Goal: Task Accomplishment & Management: Use online tool/utility

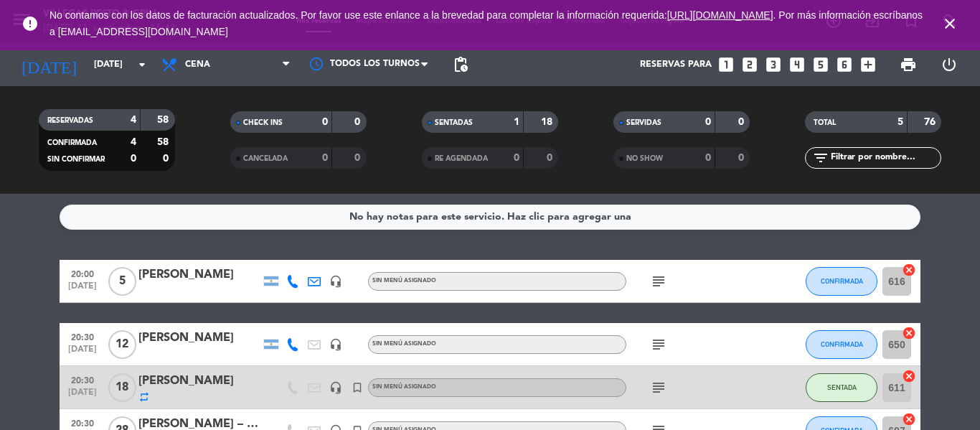
scroll to position [72, 0]
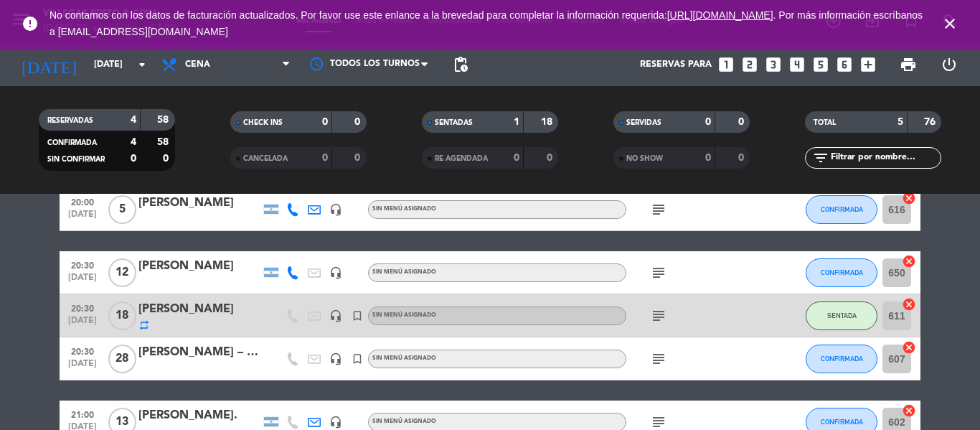
click at [62, 252] on div "20:30 [DATE]" at bounding box center [83, 272] width 46 height 42
click at [40, 254] on bookings-row "20:00 [DATE] 5 [PERSON_NAME] headset_mic Sin menú asignado subject CONFIRMADA 6…" at bounding box center [490, 315] width 980 height 255
click at [98, 65] on input "[DATE]" at bounding box center [147, 64] width 121 height 24
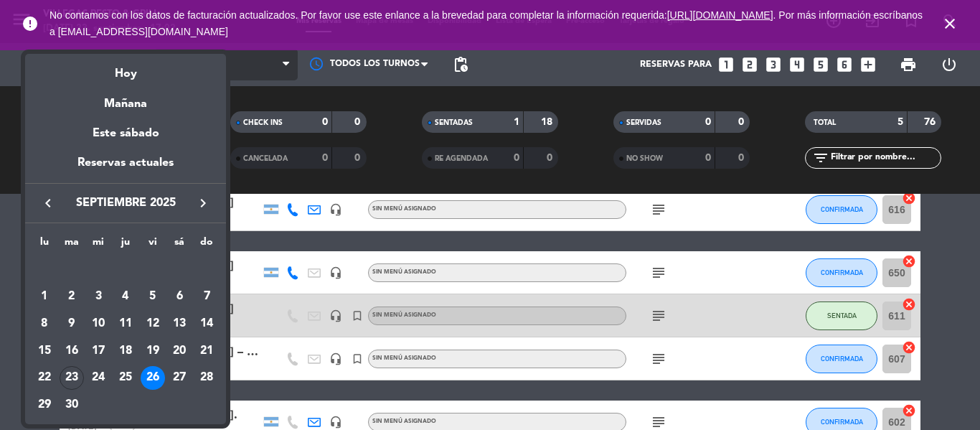
click at [170, 67] on div "Hoy" at bounding box center [125, 68] width 201 height 29
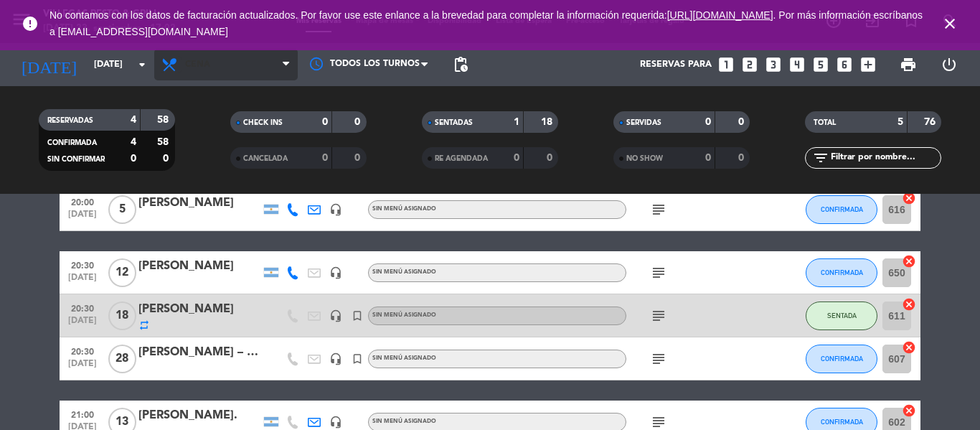
type input "[DATE]"
click at [228, 72] on span "Cena" at bounding box center [225, 65] width 143 height 32
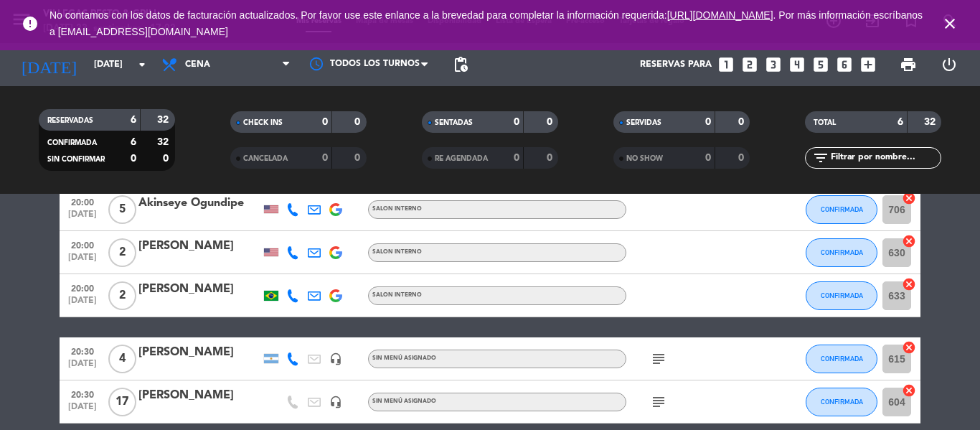
click at [25, 253] on bookings-row "20:00 [DATE] 5 Akinseye Ogundipe SALON INTERNO CONFIRMADA 706 cancel 20:00 [DAT…" at bounding box center [490, 337] width 980 height 298
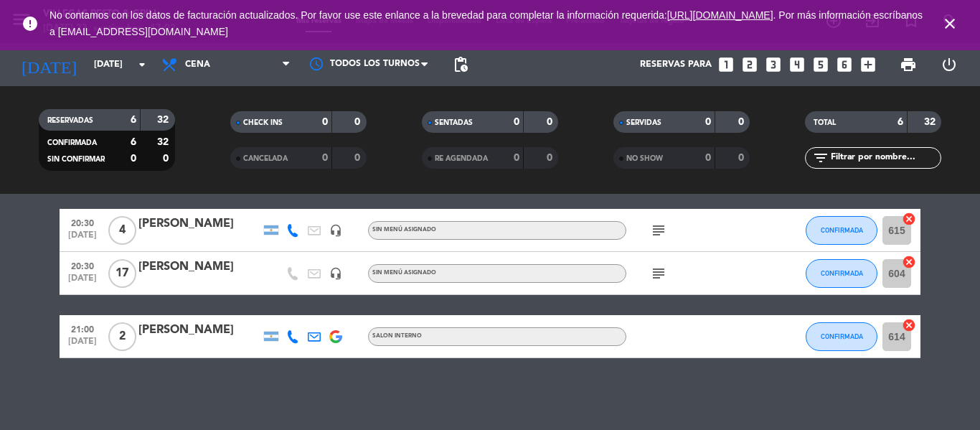
scroll to position [128, 0]
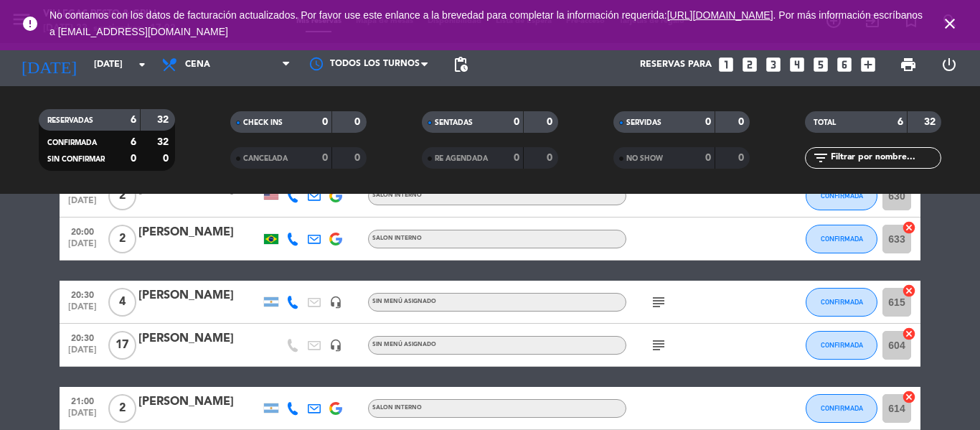
click at [663, 356] on div "subject" at bounding box center [690, 345] width 129 height 42
click at [663, 347] on icon "subject" at bounding box center [658, 344] width 17 height 17
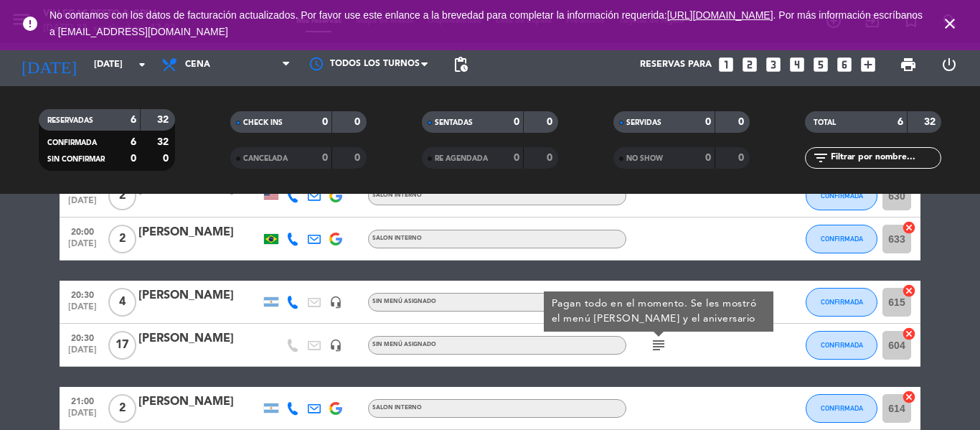
click at [663, 347] on icon "subject" at bounding box center [658, 344] width 17 height 17
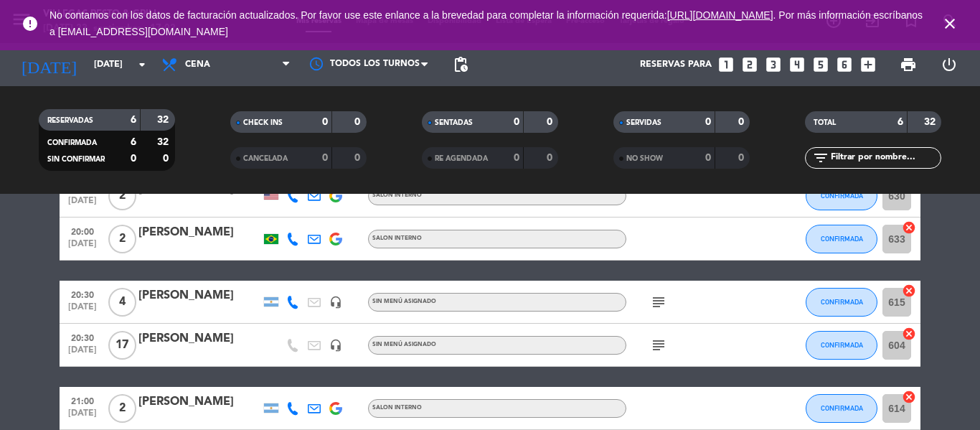
click at [702, 329] on div "subject" at bounding box center [690, 345] width 129 height 42
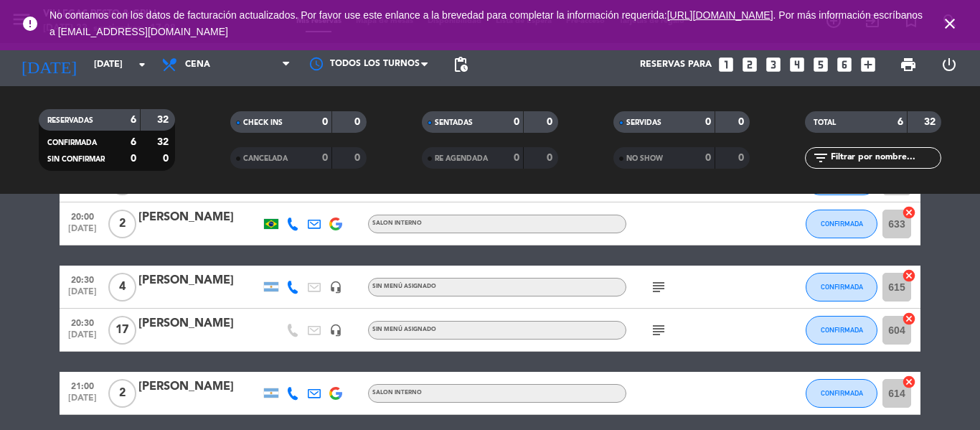
scroll to position [0, 0]
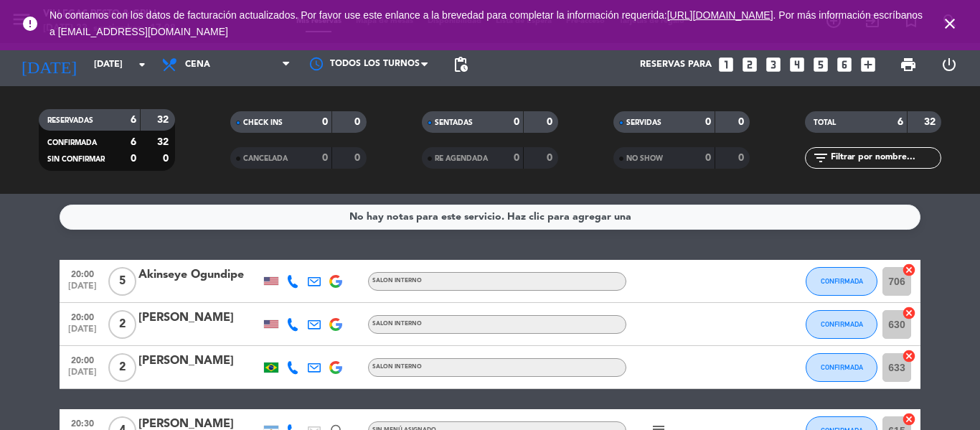
click at [949, 19] on icon "close" at bounding box center [949, 23] width 17 height 17
click at [951, 22] on icon "close" at bounding box center [949, 23] width 17 height 17
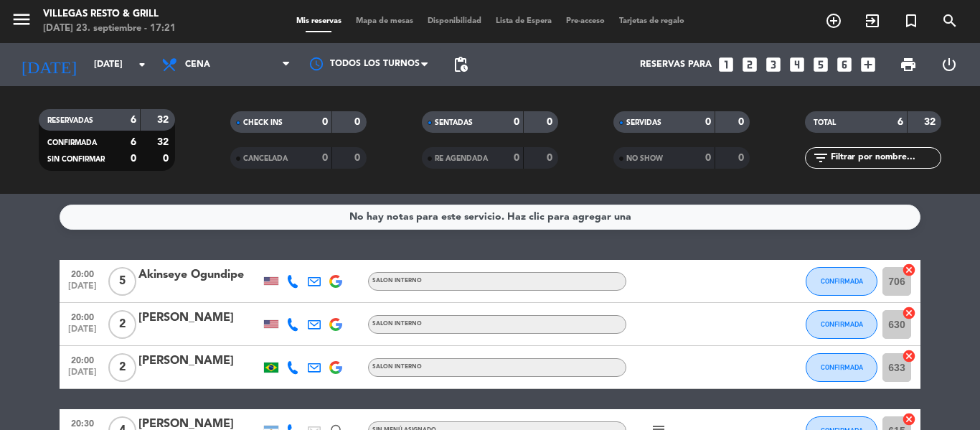
click at [380, 22] on span "Mapa de mesas" at bounding box center [385, 21] width 72 height 8
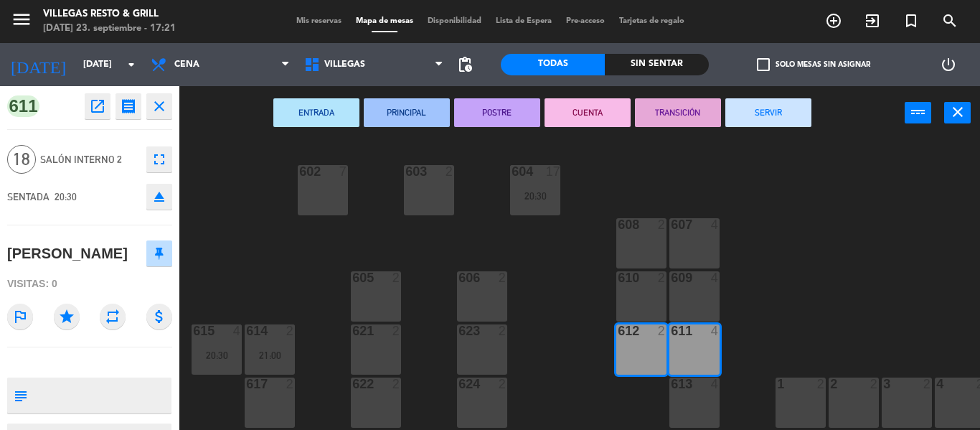
click at [560, 325] on div "602 7 603 2 604 17 20:30 608 2 607 4 605 2 606 2 610 2 609 4 621 2 623 2 614 2 …" at bounding box center [584, 285] width 791 height 290
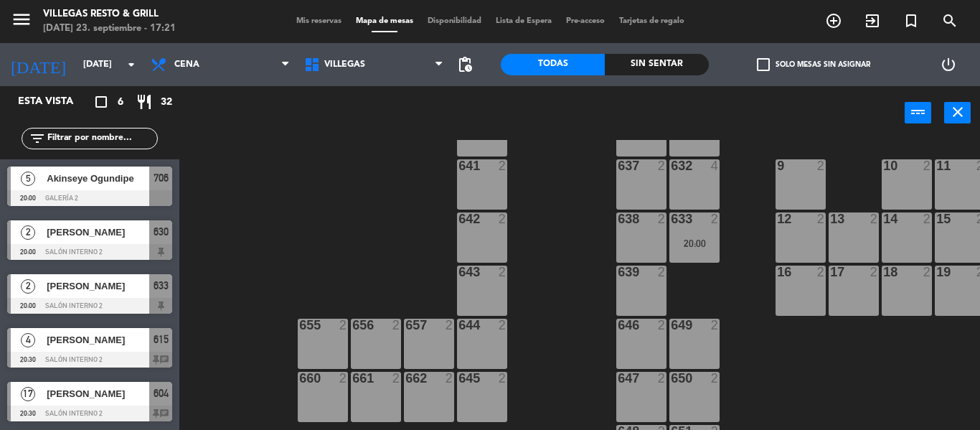
scroll to position [590, 0]
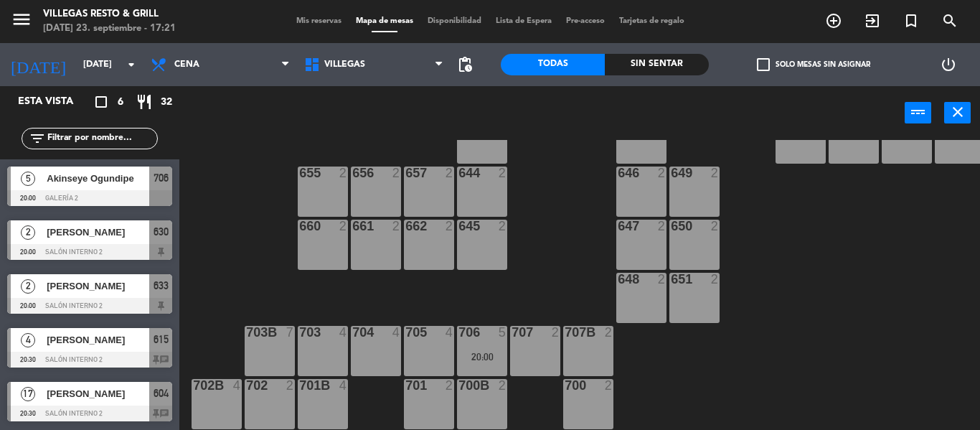
click at [482, 352] on div "20:00" at bounding box center [482, 357] width 50 height 10
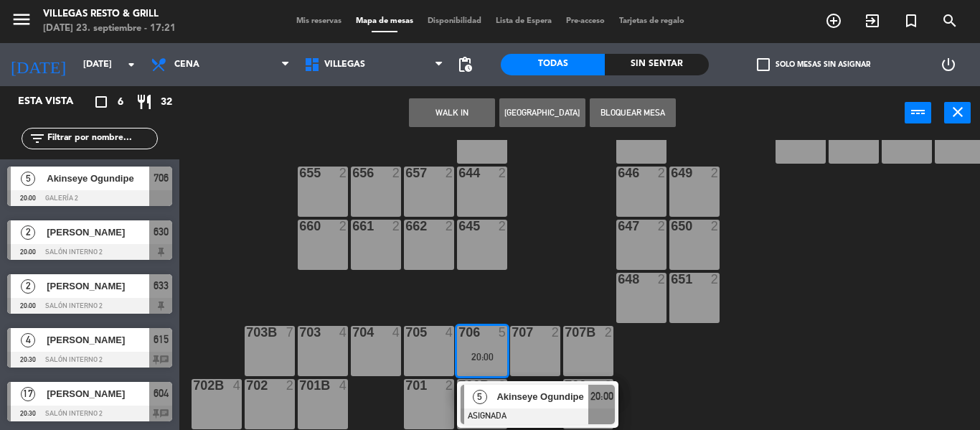
click at [506, 389] on span "Akinseye Ogundipe" at bounding box center [542, 396] width 92 height 15
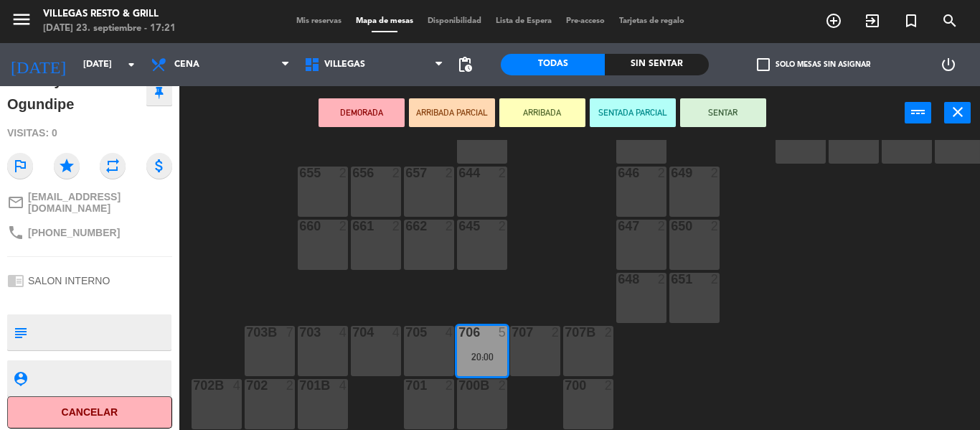
scroll to position [0, 0]
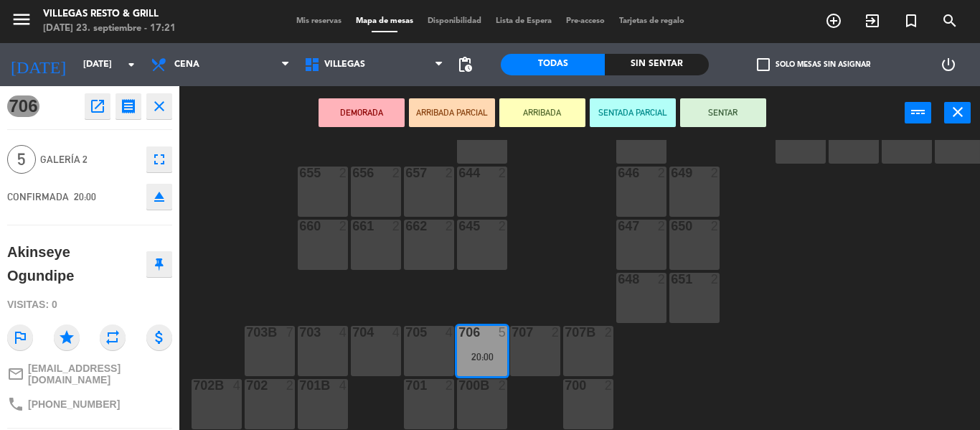
click at [159, 110] on icon "close" at bounding box center [159, 106] width 17 height 17
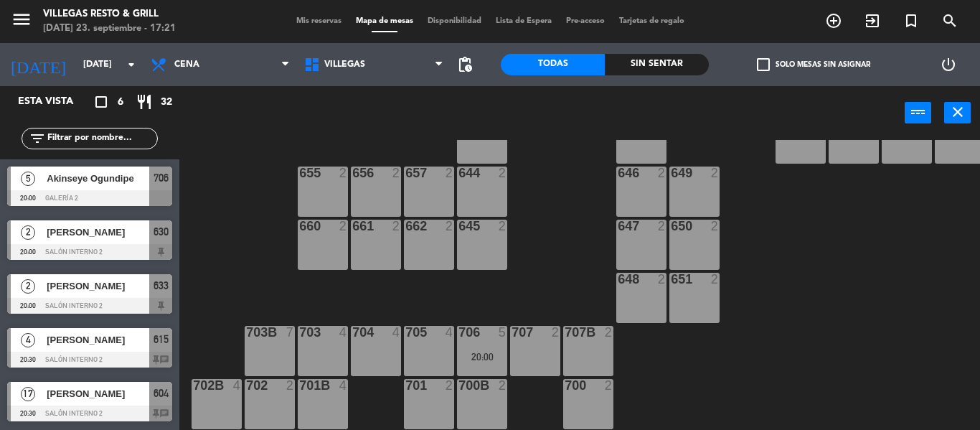
click at [535, 286] on div "602 7 603 2 604 17 20:30 608 2 607 4 605 2 606 2 610 2 609 4 621 2 623 2 614 2 …" at bounding box center [584, 285] width 791 height 290
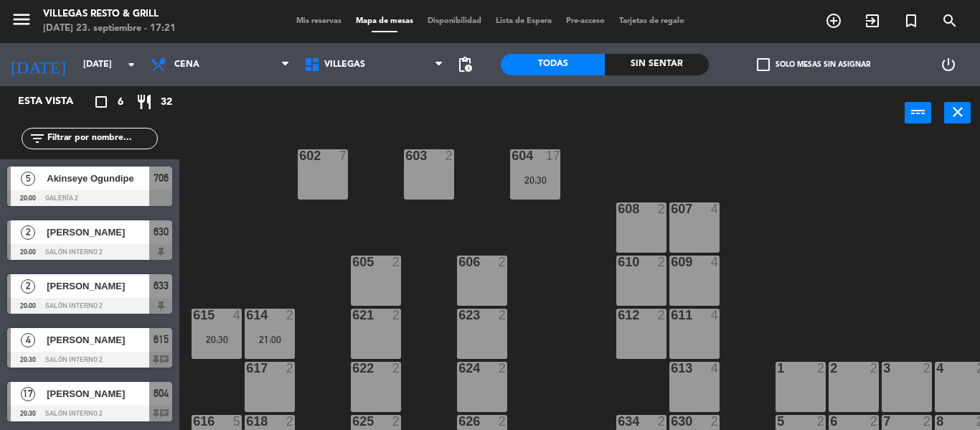
scroll to position [159, 0]
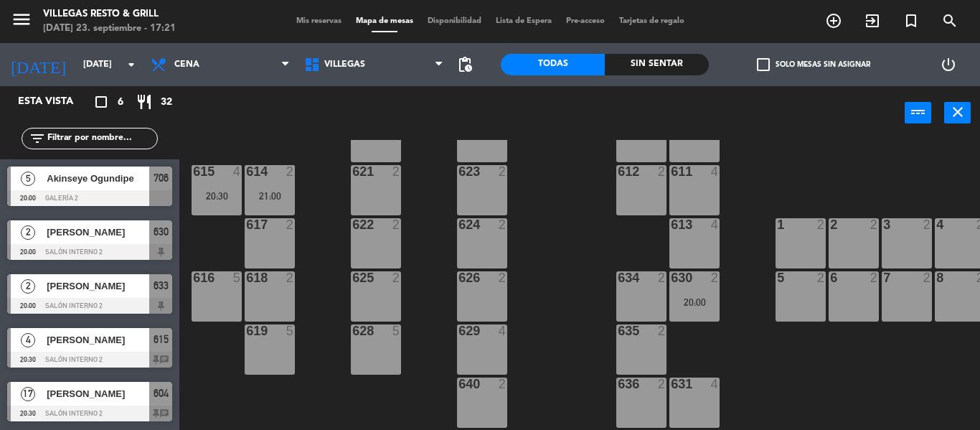
click at [224, 196] on div "20:30" at bounding box center [217, 196] width 50 height 10
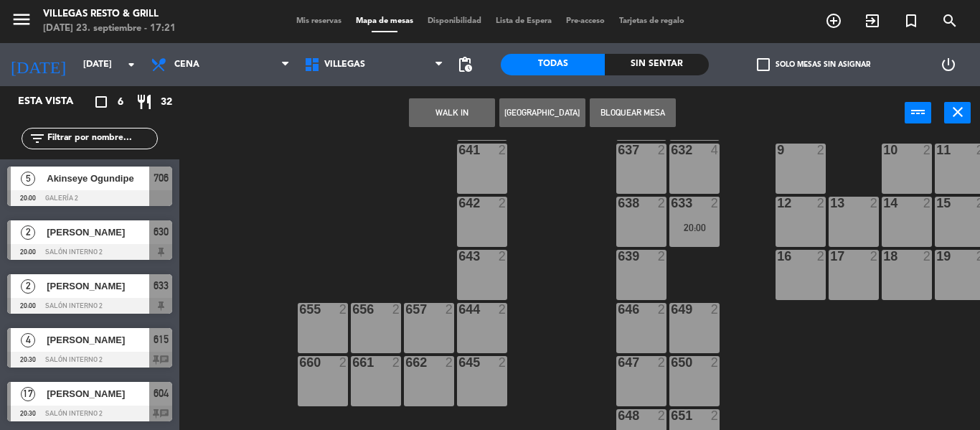
scroll to position [590, 0]
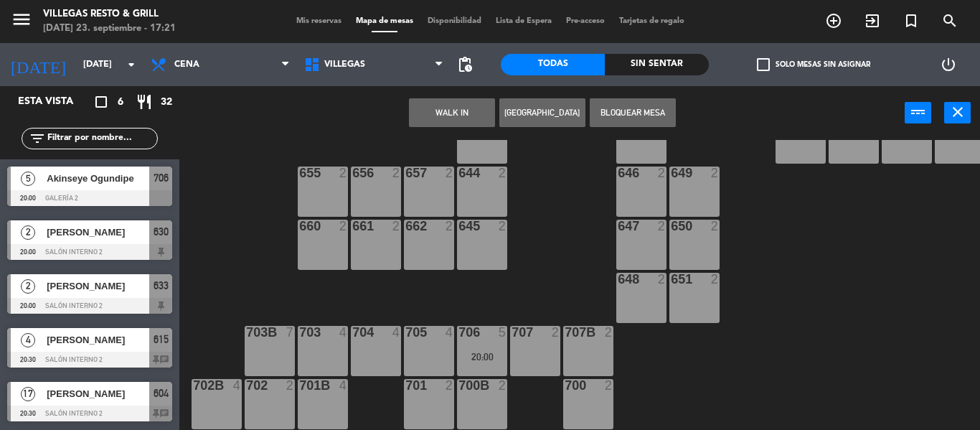
click at [376, 334] on div "704 4" at bounding box center [376, 351] width 50 height 50
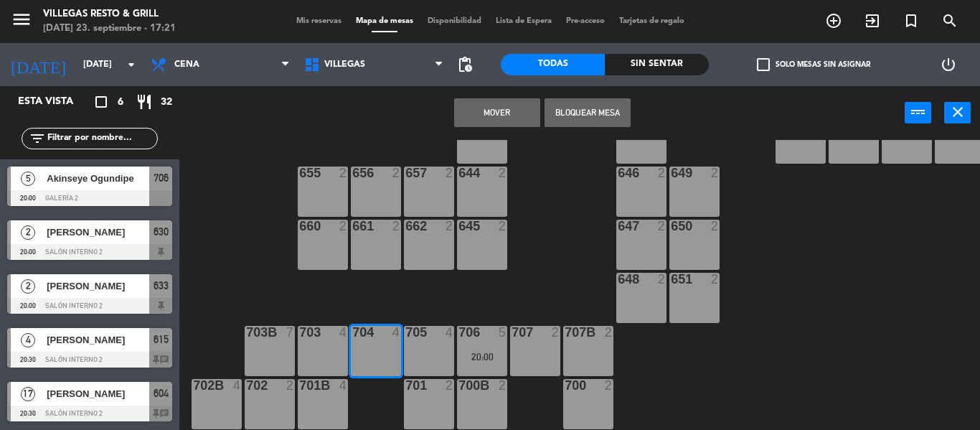
click at [487, 120] on button "Mover" at bounding box center [497, 112] width 86 height 29
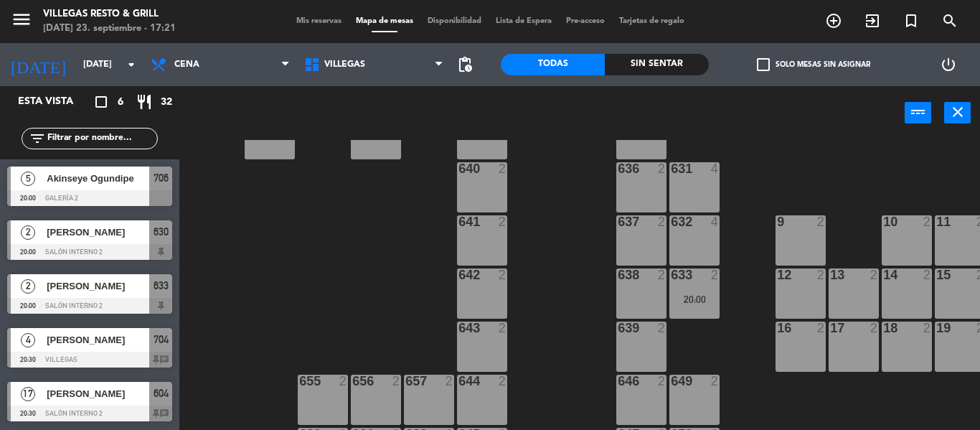
scroll to position [88, 0]
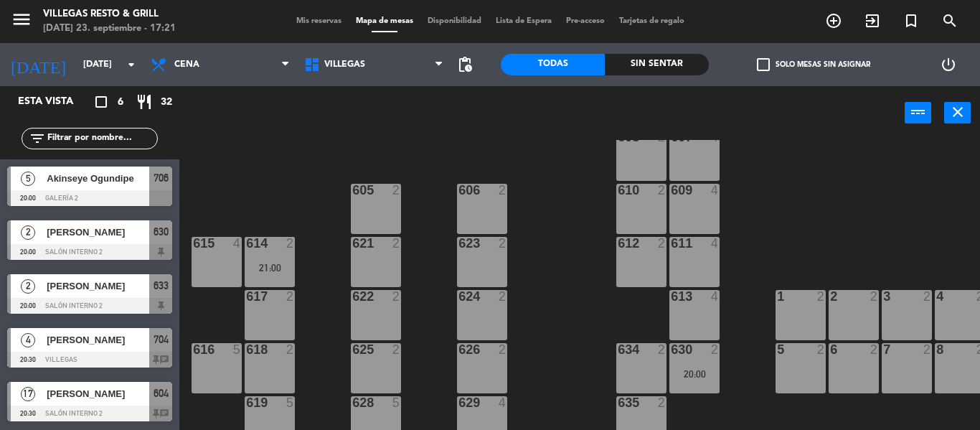
click at [269, 260] on div "614 2 21:00" at bounding box center [270, 262] width 50 height 50
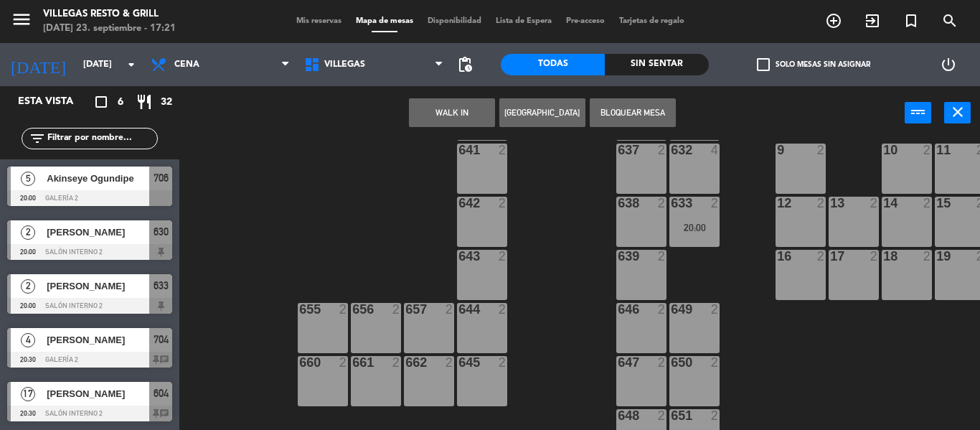
scroll to position [590, 0]
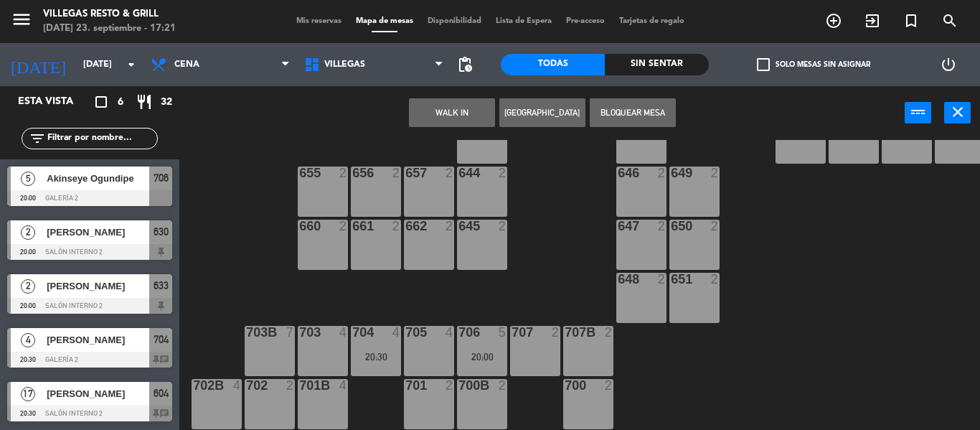
click at [435, 410] on div "701 2" at bounding box center [429, 404] width 50 height 50
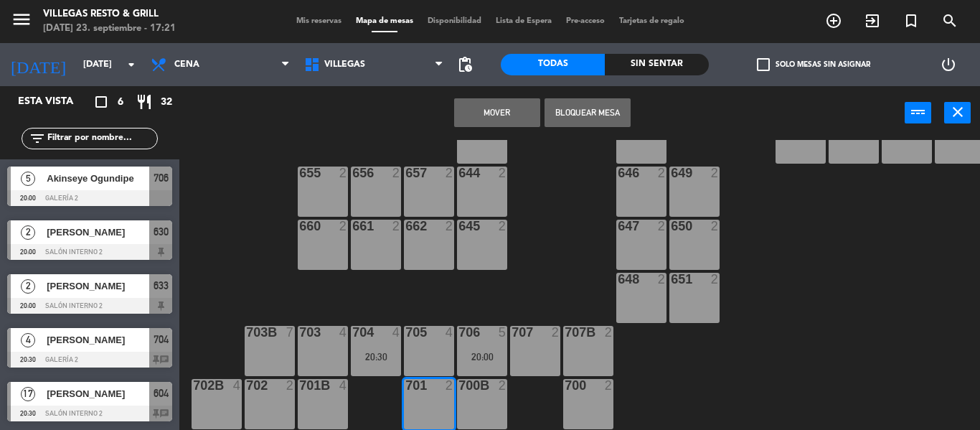
click at [506, 121] on button "Mover" at bounding box center [497, 112] width 86 height 29
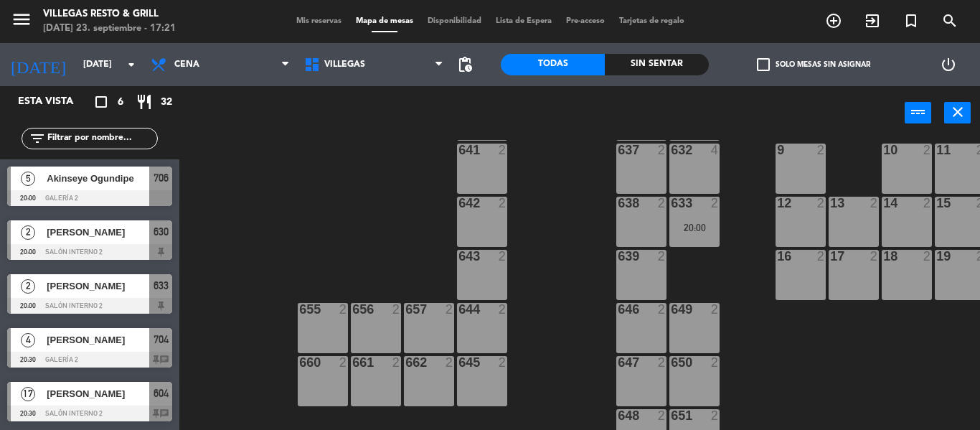
scroll to position [159, 0]
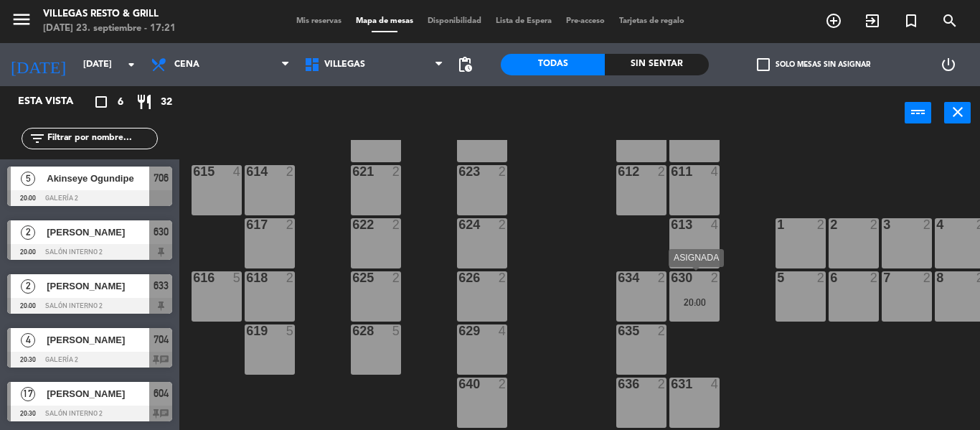
click at [688, 298] on div "20:00" at bounding box center [694, 302] width 50 height 10
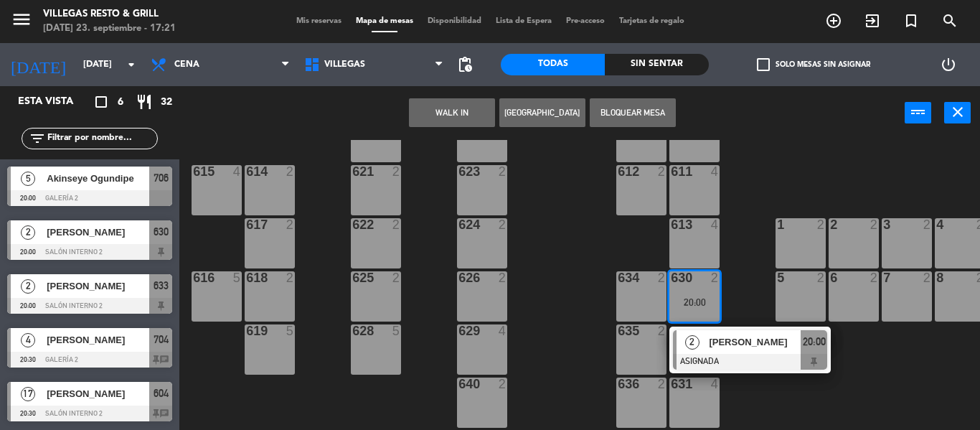
click at [722, 347] on span "[PERSON_NAME]" at bounding box center [755, 341] width 92 height 15
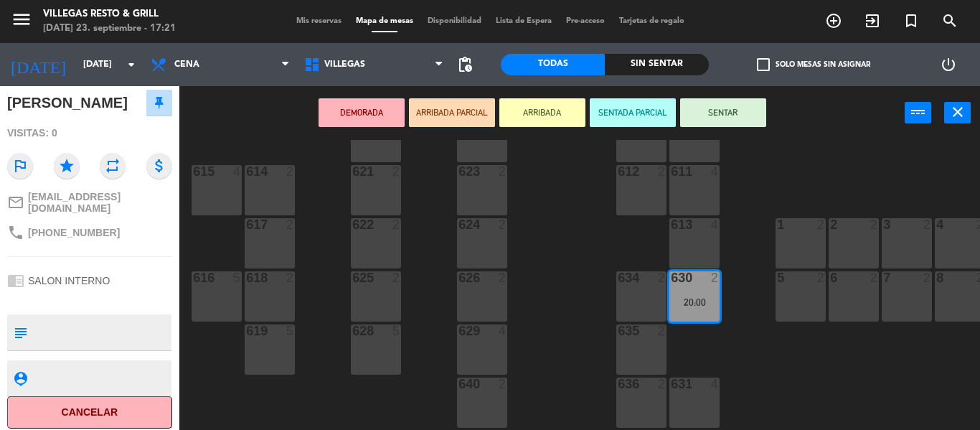
scroll to position [0, 0]
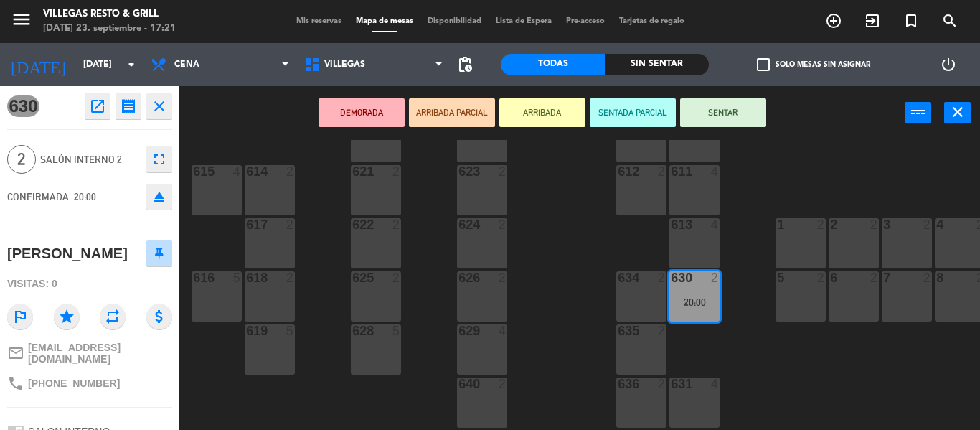
click at [165, 110] on icon "close" at bounding box center [159, 106] width 17 height 17
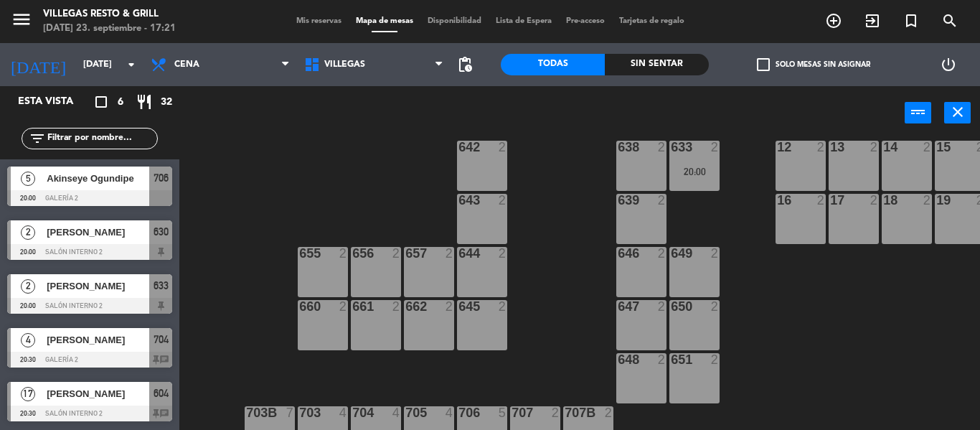
scroll to position [430, 0]
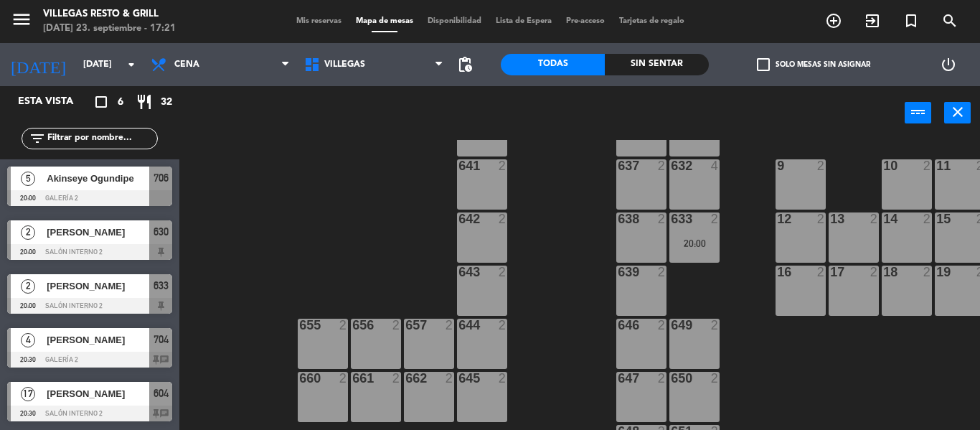
click at [682, 228] on div "633 2 20:00" at bounding box center [694, 237] width 50 height 50
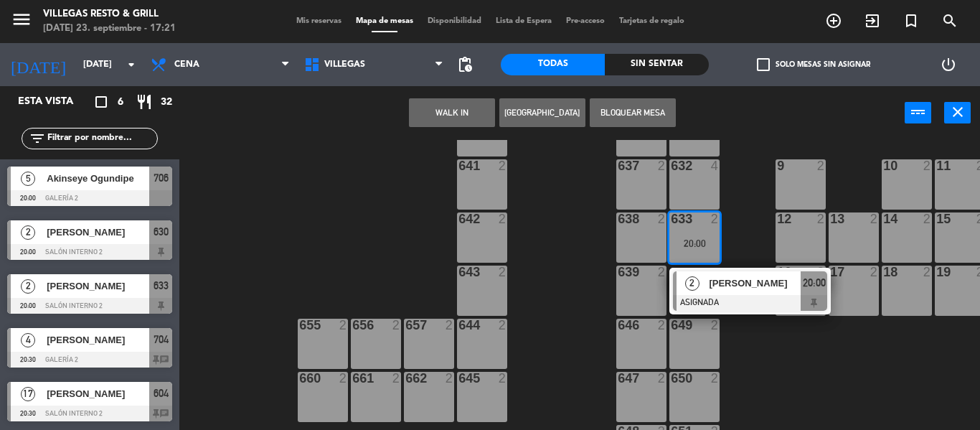
click at [708, 278] on div "[PERSON_NAME]" at bounding box center [753, 283] width 93 height 24
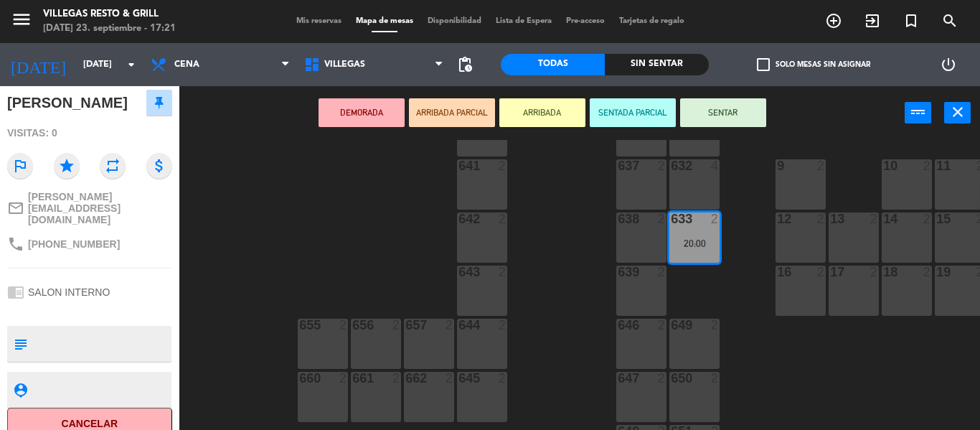
scroll to position [0, 0]
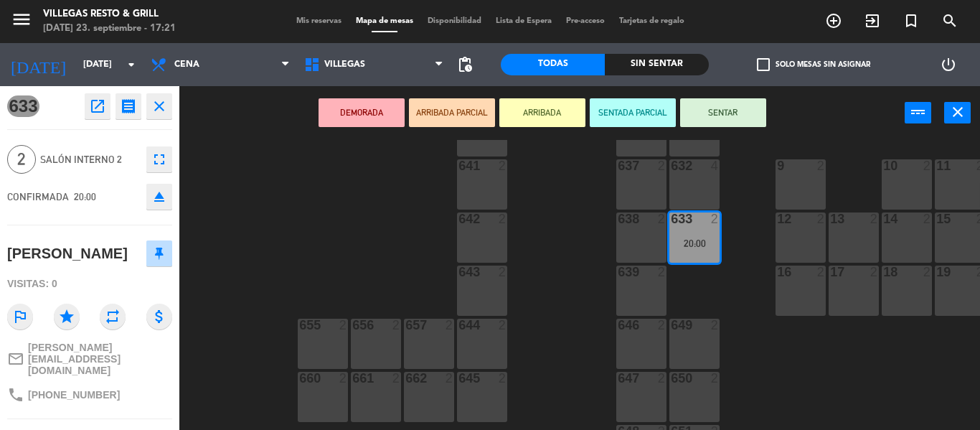
drag, startPoint x: 169, startPoint y: 112, endPoint x: 183, endPoint y: 120, distance: 15.8
click at [169, 112] on button "close" at bounding box center [159, 106] width 26 height 26
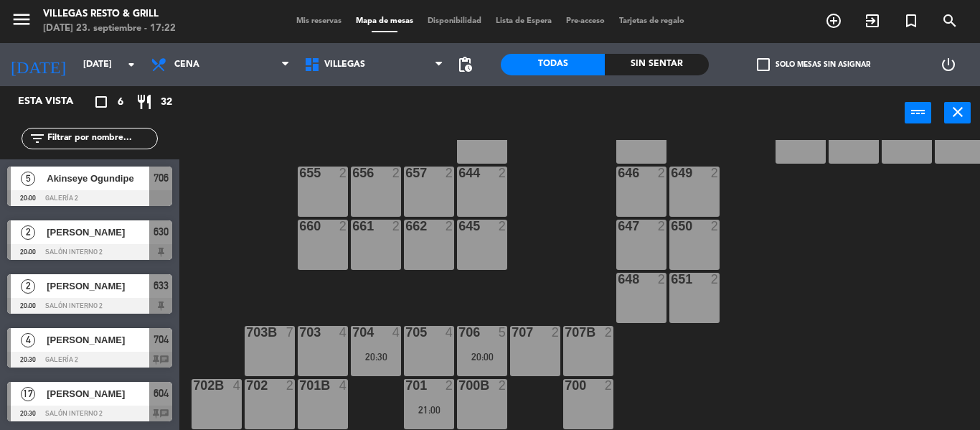
scroll to position [54, 0]
click at [428, 382] on div at bounding box center [429, 385] width 24 height 13
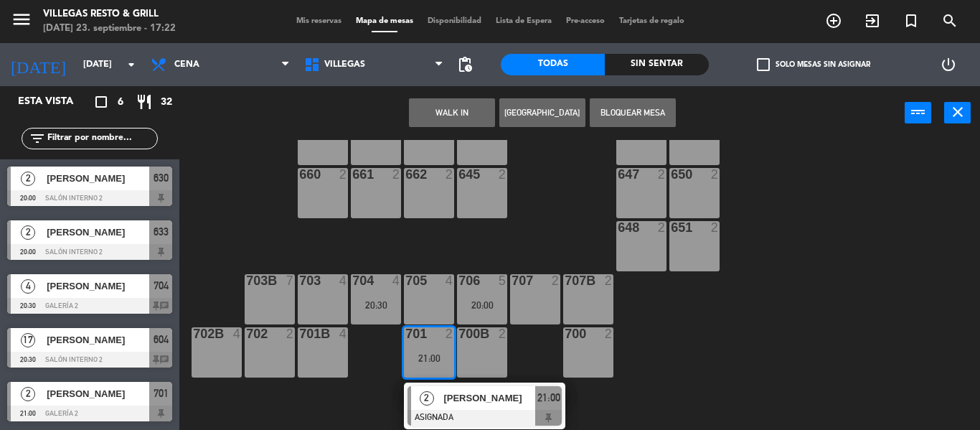
click at [449, 394] on span "[PERSON_NAME]" at bounding box center [489, 397] width 92 height 15
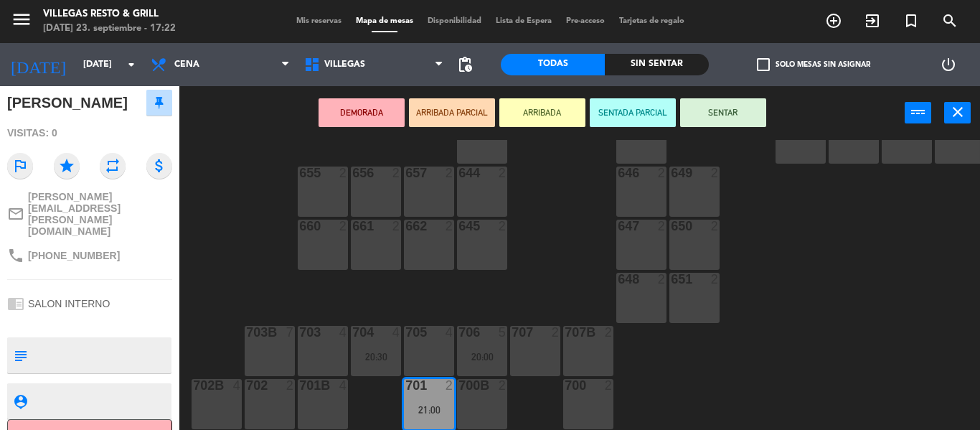
scroll to position [0, 0]
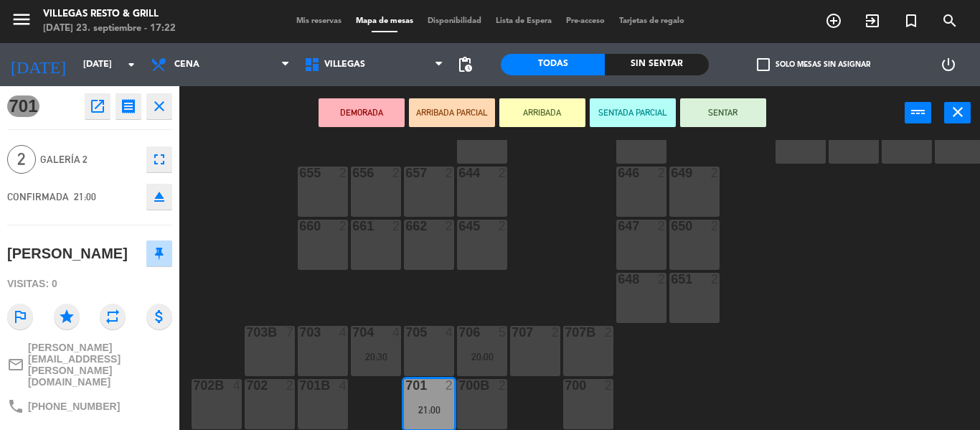
click at [159, 107] on icon "close" at bounding box center [159, 106] width 17 height 17
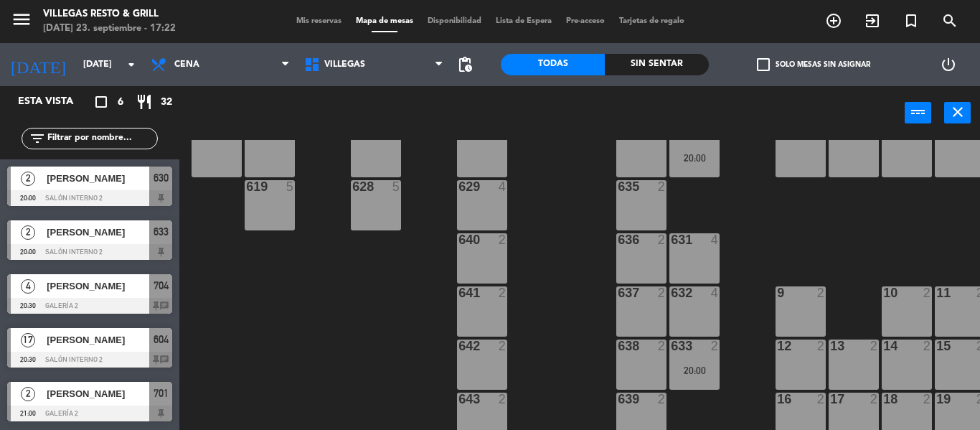
scroll to position [88, 0]
